Goal: Task Accomplishment & Management: Manage account settings

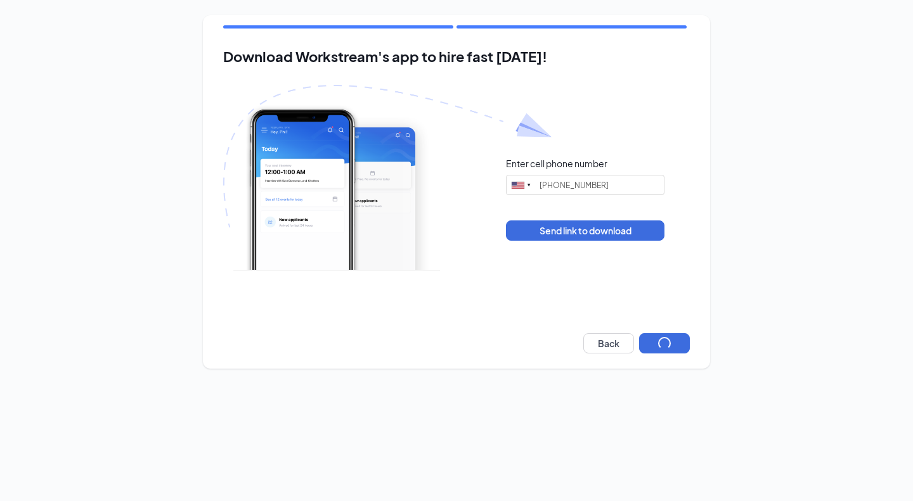
click at [656, 354] on div "Download Workstream's app to hire fast [DATE]! Enter cell phone number [GEOGRAP…" at bounding box center [456, 192] width 507 height 354
click at [655, 352] on button "button" at bounding box center [664, 343] width 51 height 20
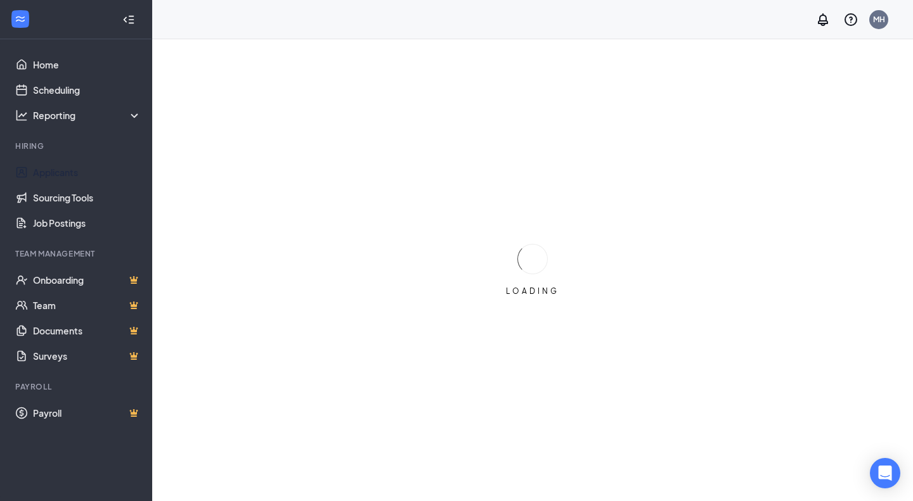
click at [72, 169] on link "Applicants" at bounding box center [87, 172] width 108 height 25
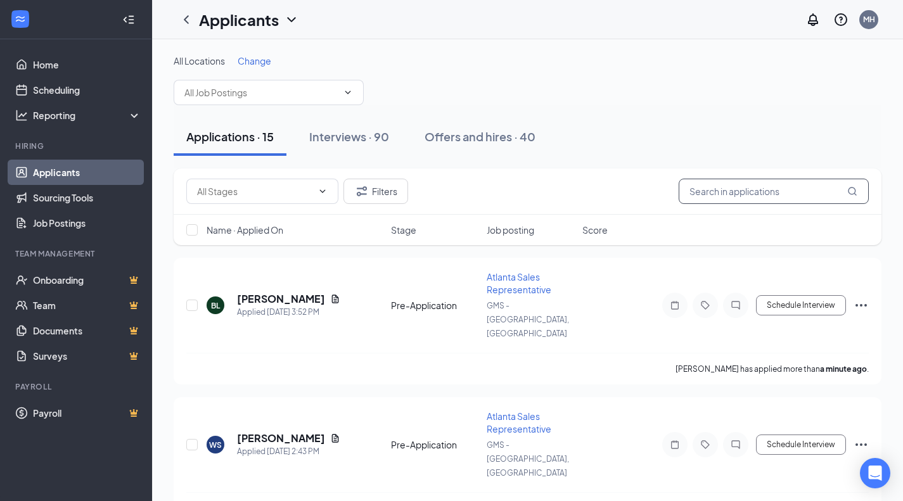
click at [777, 192] on input "text" at bounding box center [774, 191] width 190 height 25
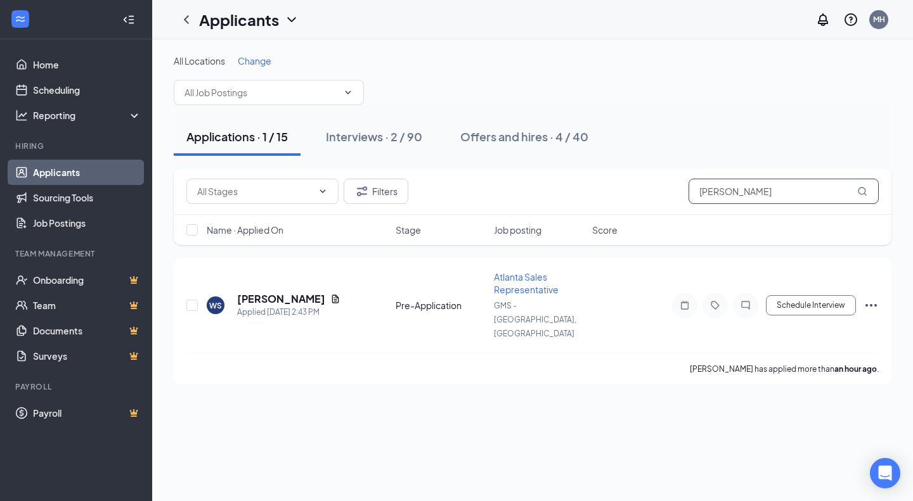
type input "william"
click at [339, 91] on span at bounding box center [269, 92] width 190 height 25
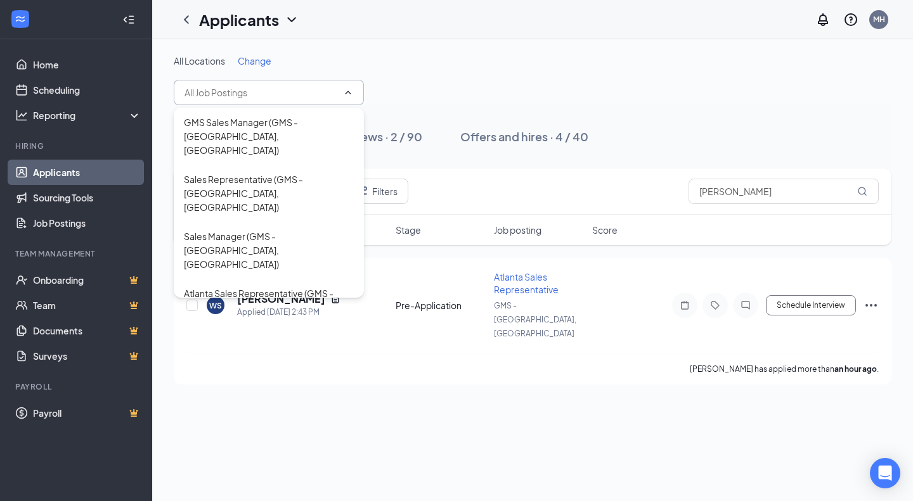
click at [527, 141] on div "Offers and hires · 4 / 40" at bounding box center [524, 137] width 128 height 16
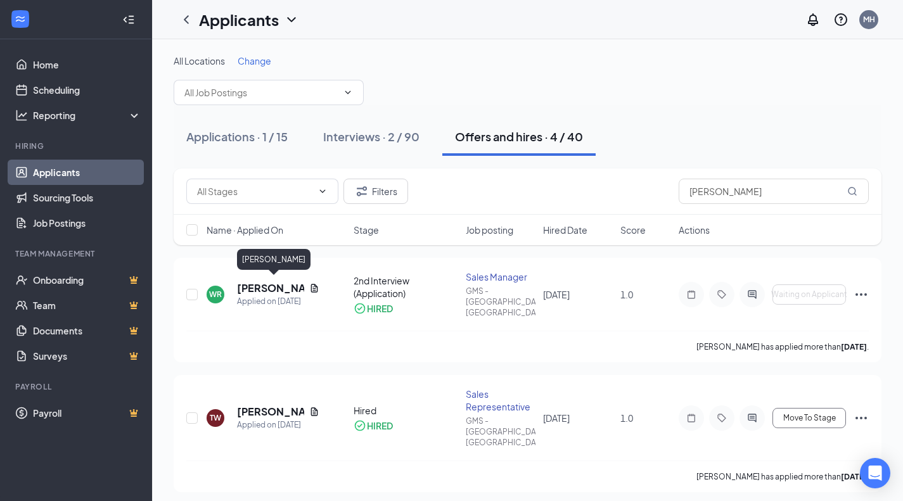
click at [258, 281] on h5 "William Rodgers" at bounding box center [270, 288] width 67 height 14
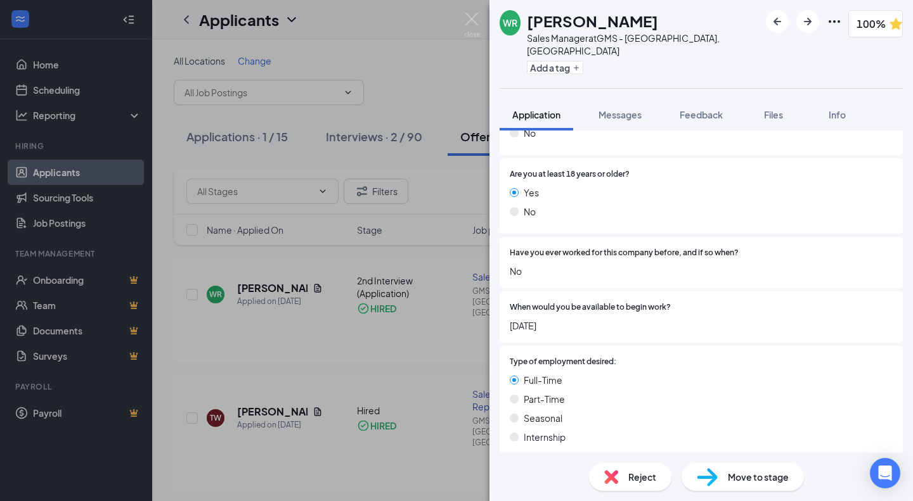
scroll to position [254, 0]
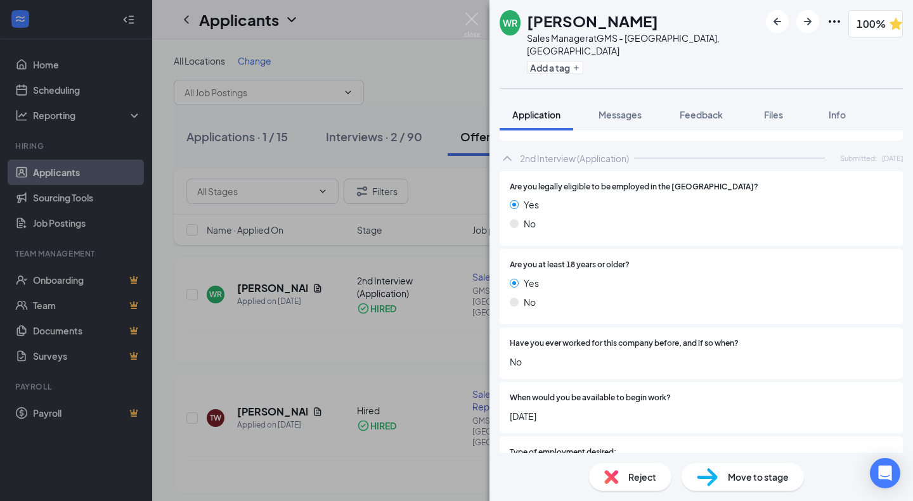
click at [779, 109] on span "Files" at bounding box center [773, 114] width 19 height 11
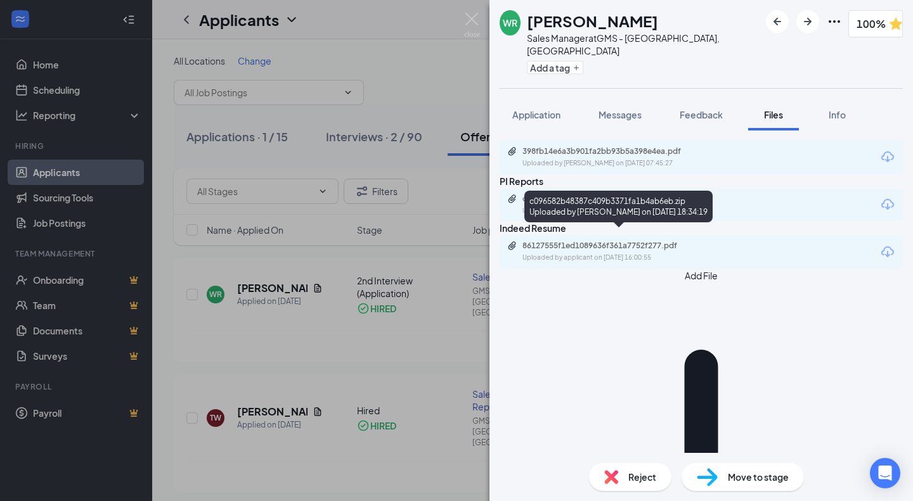
click at [578, 204] on div "c096582b48387c409b3371fa1b4ab6eb.zip" at bounding box center [611, 199] width 178 height 10
